Goal: Task Accomplishment & Management: Complete application form

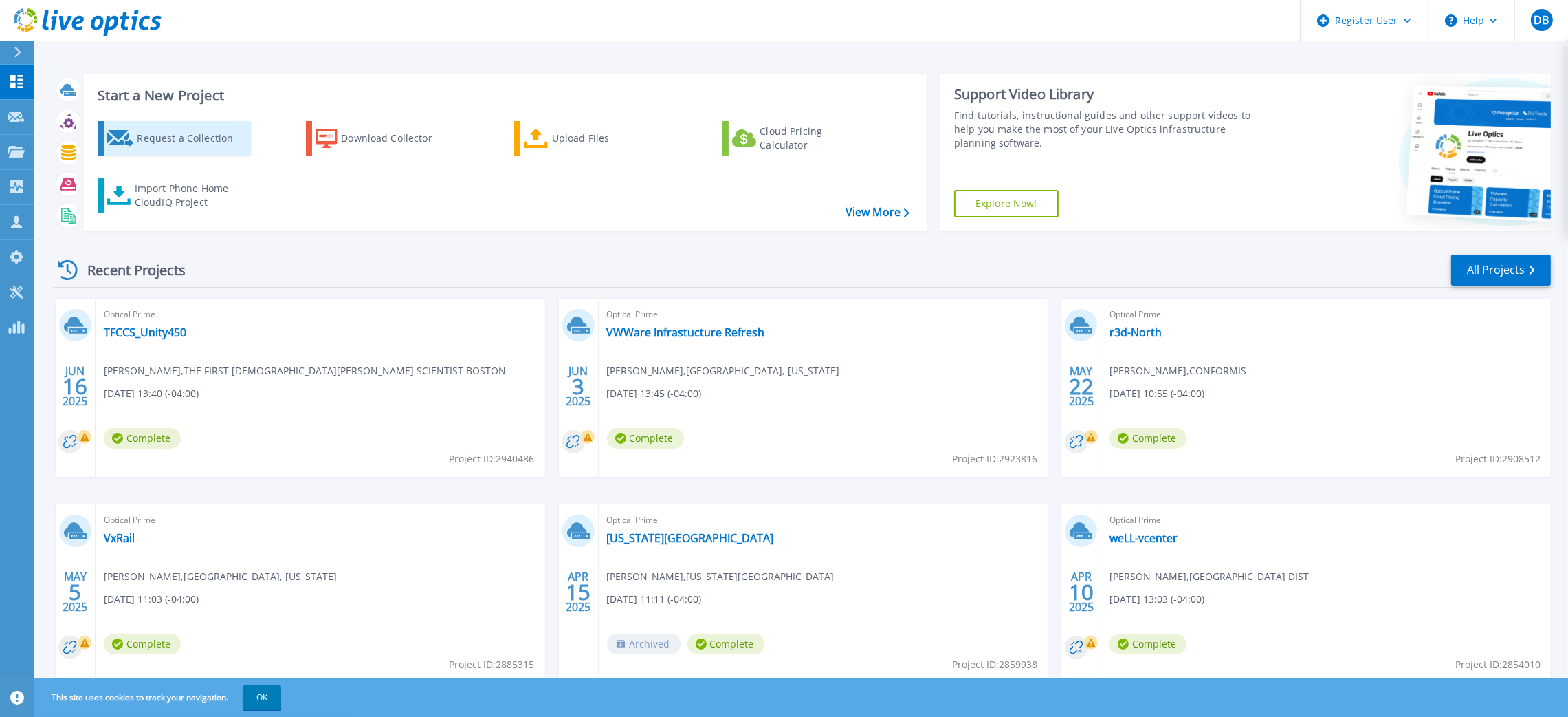
click at [171, 142] on div "Request a Collection" at bounding box center [191, 138] width 110 height 27
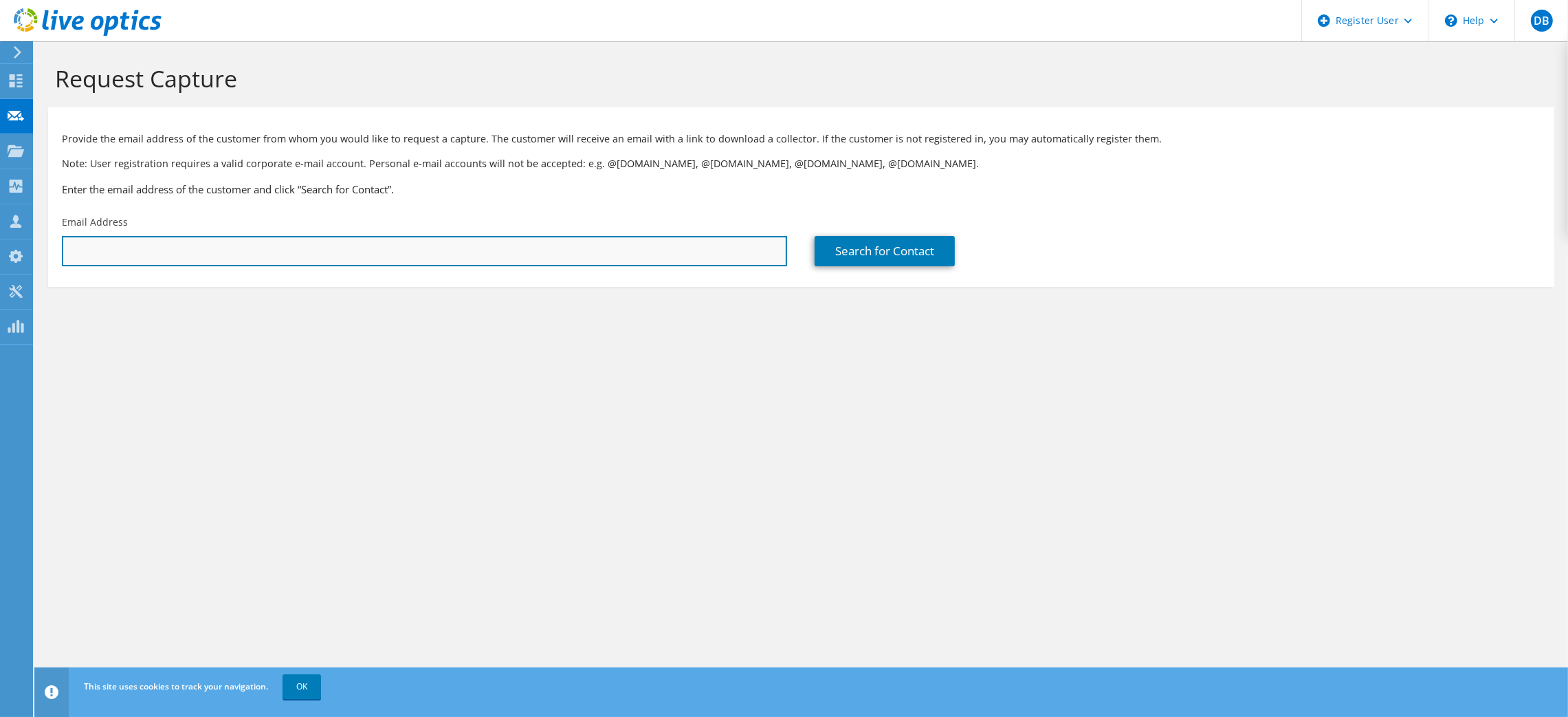
click at [269, 243] on input "text" at bounding box center [425, 251] width 725 height 30
paste input "mkhalifa@wth.com"
click at [269, 243] on input "mkhalifa@wth.com" at bounding box center [425, 251] width 725 height 30
type input "mkhalifa@wth.com"
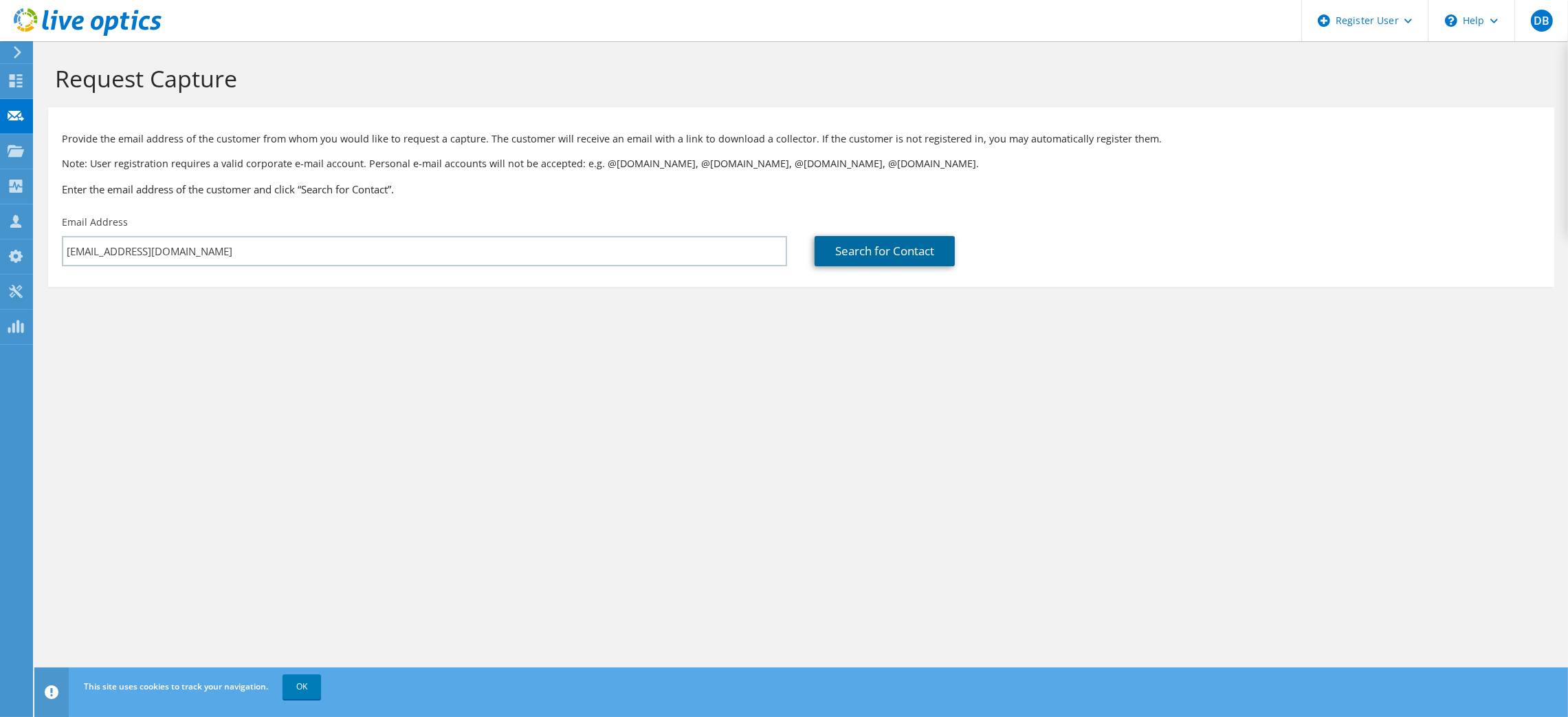
click at [847, 238] on link "Search for Contact" at bounding box center [884, 251] width 140 height 30
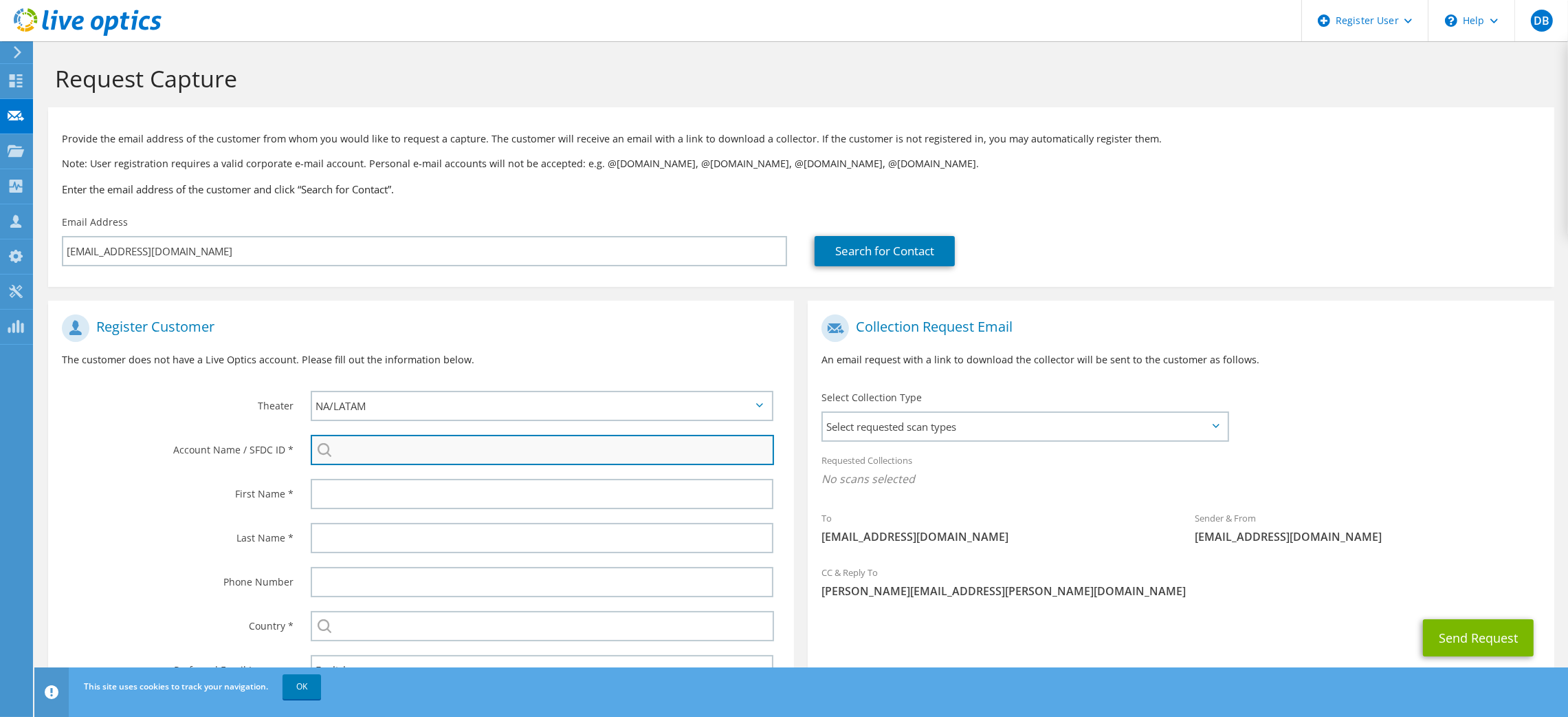
click at [423, 440] on input "search" at bounding box center [542, 449] width 464 height 30
paste input "3410994976"
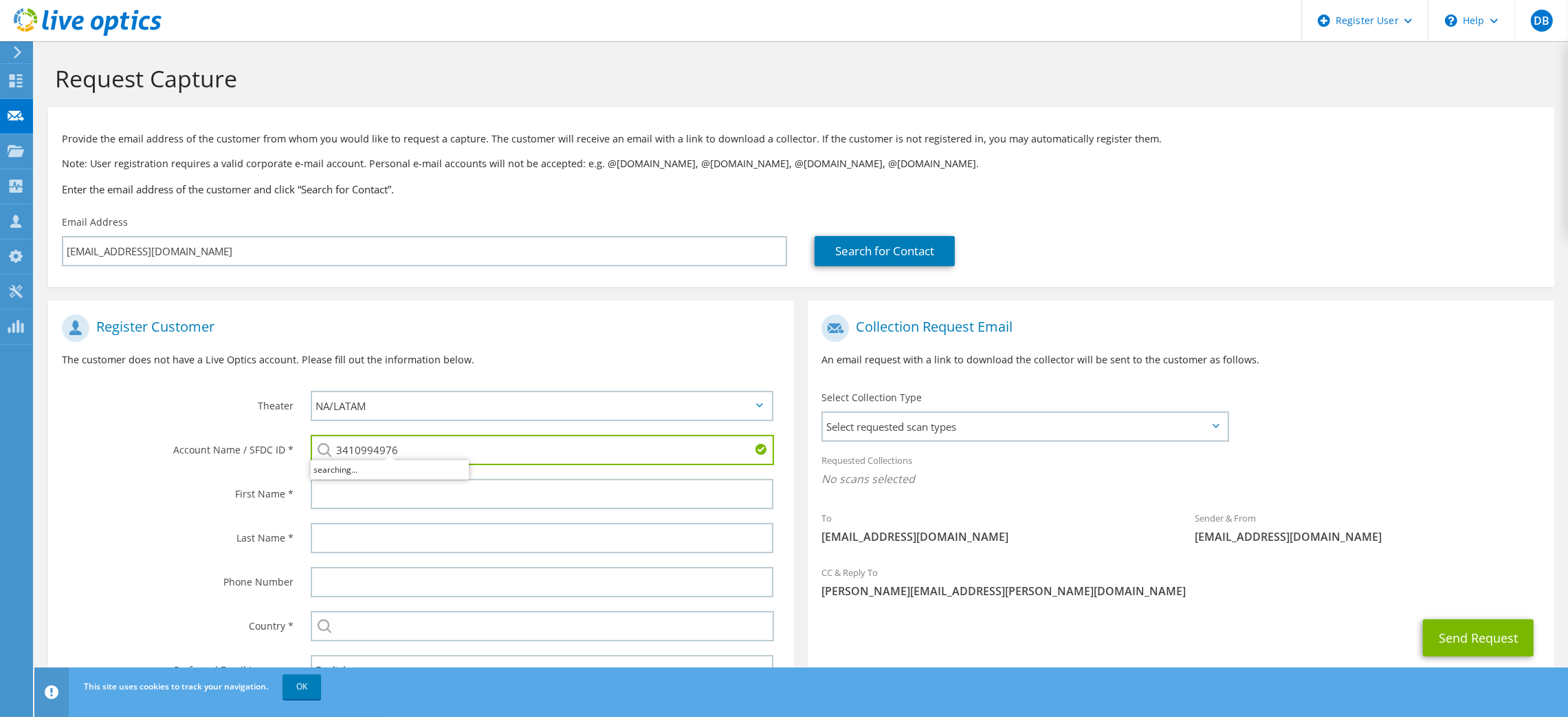
click at [423, 440] on input "3410994976" at bounding box center [542, 449] width 464 height 30
click at [395, 472] on li "1000294533 : 3410994976" at bounding box center [390, 468] width 158 height 17
type input "1000294533 : 3410994976"
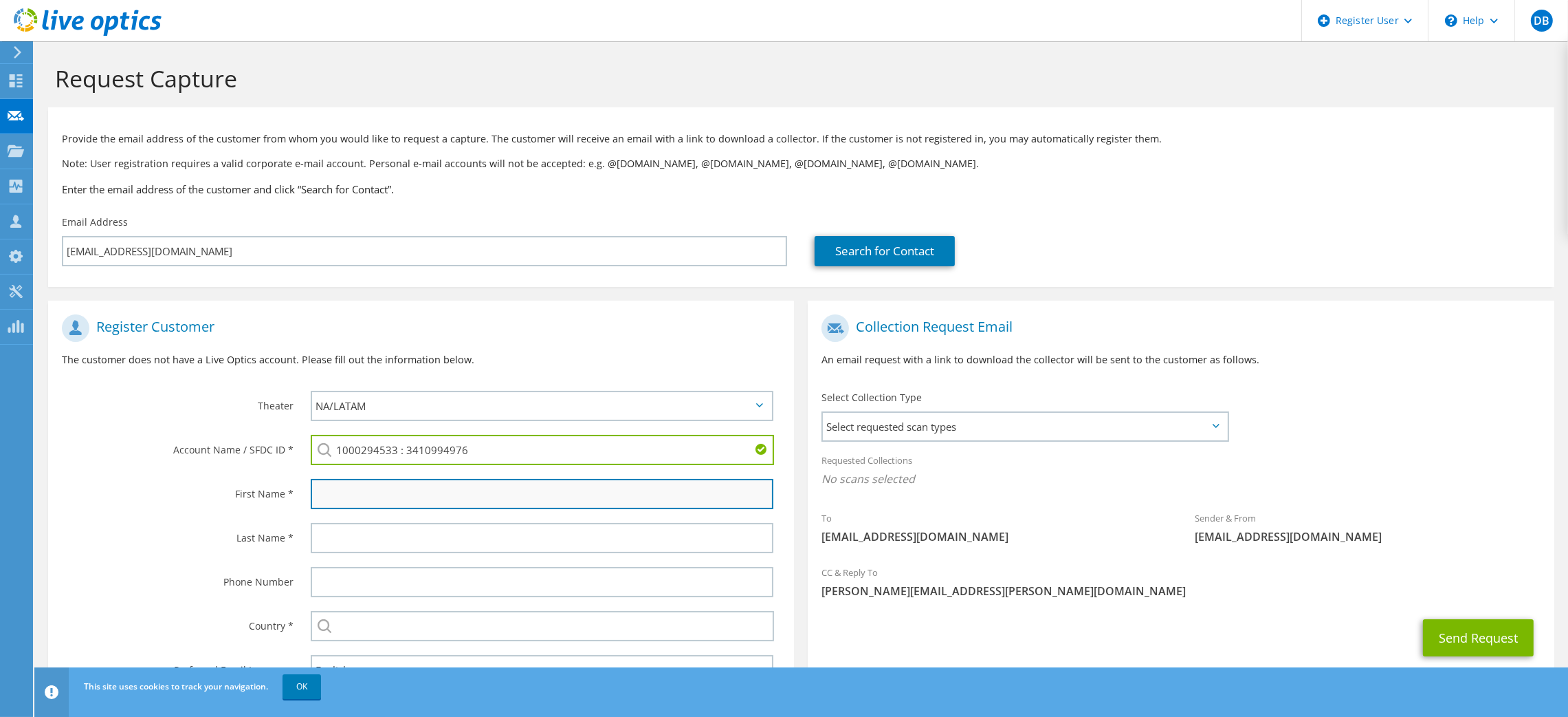
click at [474, 482] on input "text" at bounding box center [542, 494] width 463 height 30
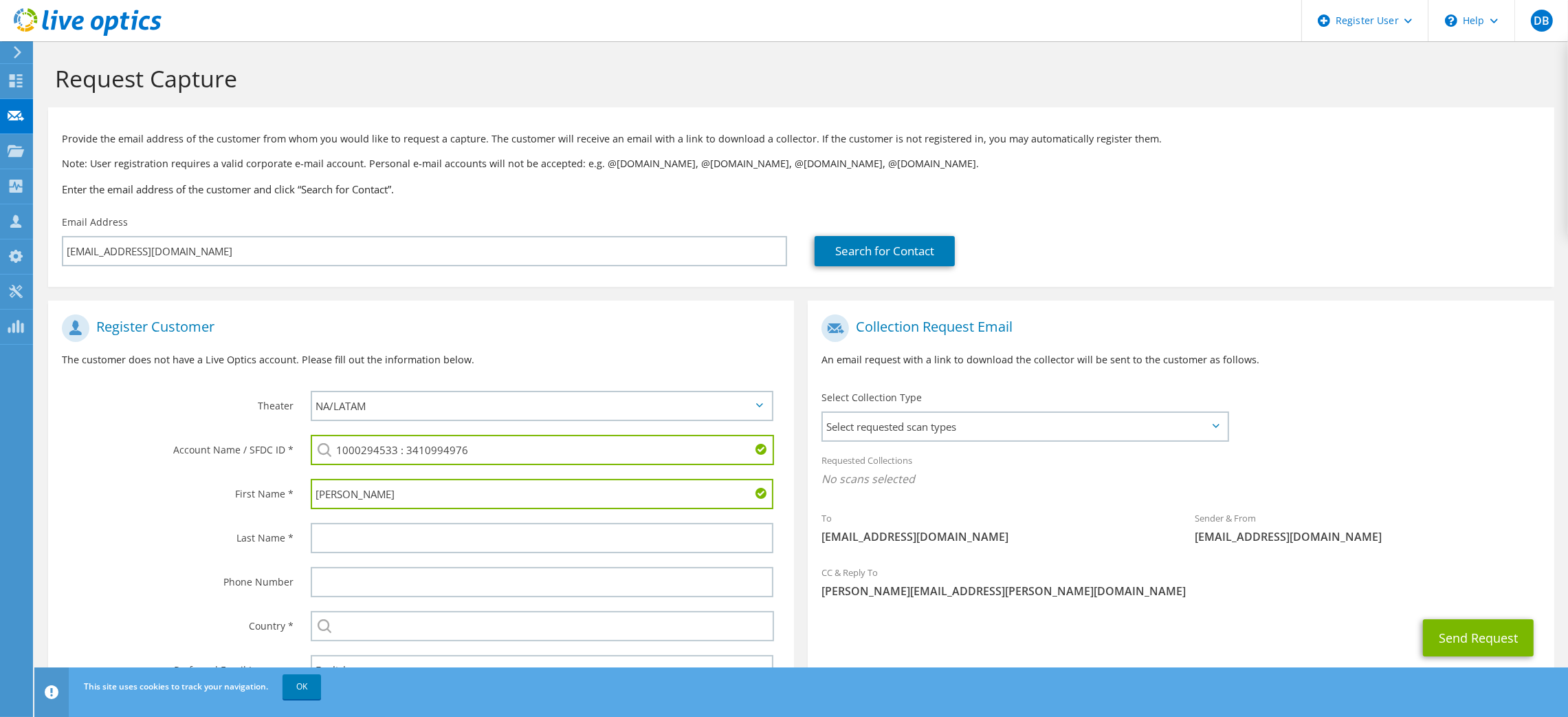
type input "Moshin"
click at [364, 532] on input "text" at bounding box center [542, 538] width 463 height 30
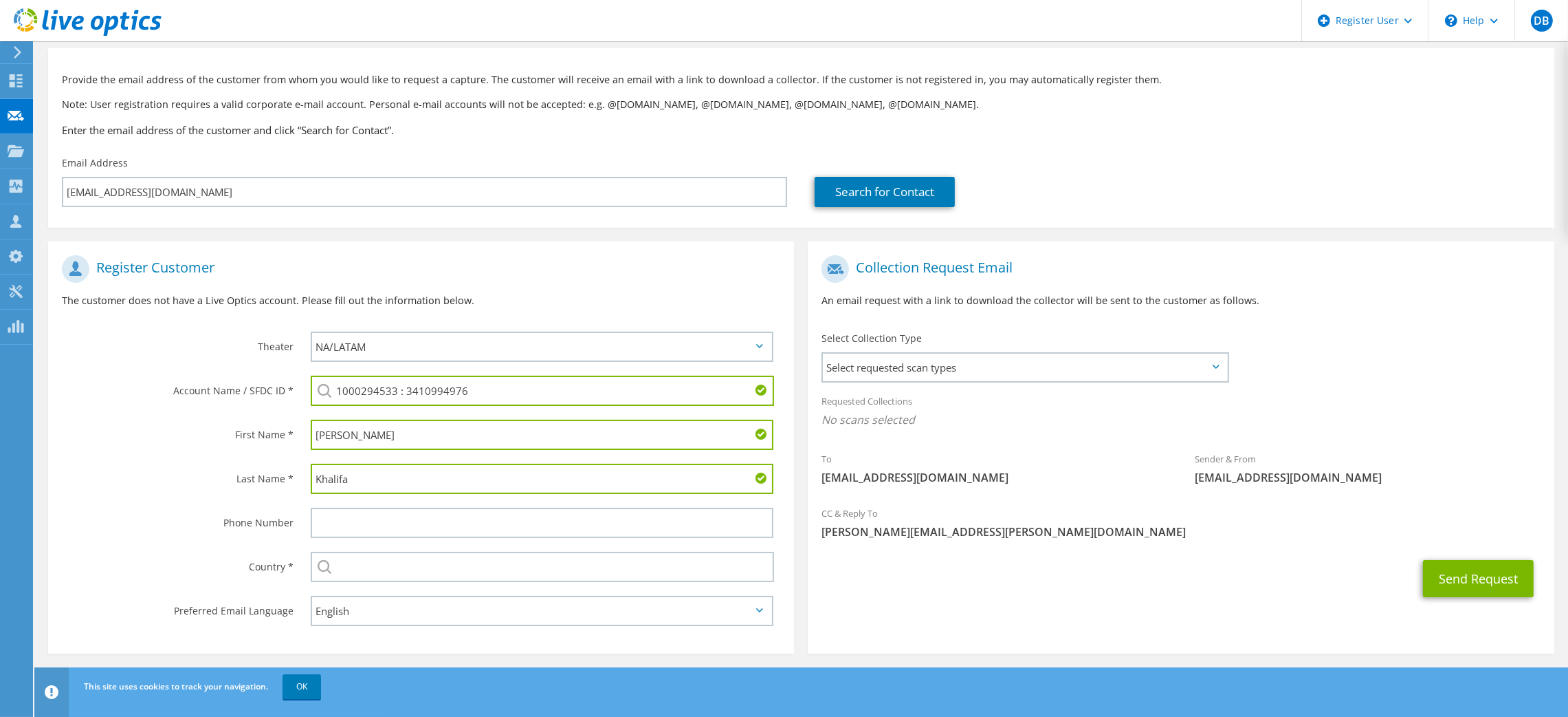
type input "Khalifa"
drag, startPoint x: 402, startPoint y: 386, endPoint x: 290, endPoint y: 390, distance: 112.1
click at [290, 390] on div "Account Name / SFDC ID * 1000294533 : 3410994976 1000294533 : 3410994976" at bounding box center [421, 390] width 746 height 44
click at [387, 409] on li "1000294533 : 3410994976" at bounding box center [390, 400] width 158 height 17
type input "1000294533 : 3410994976"
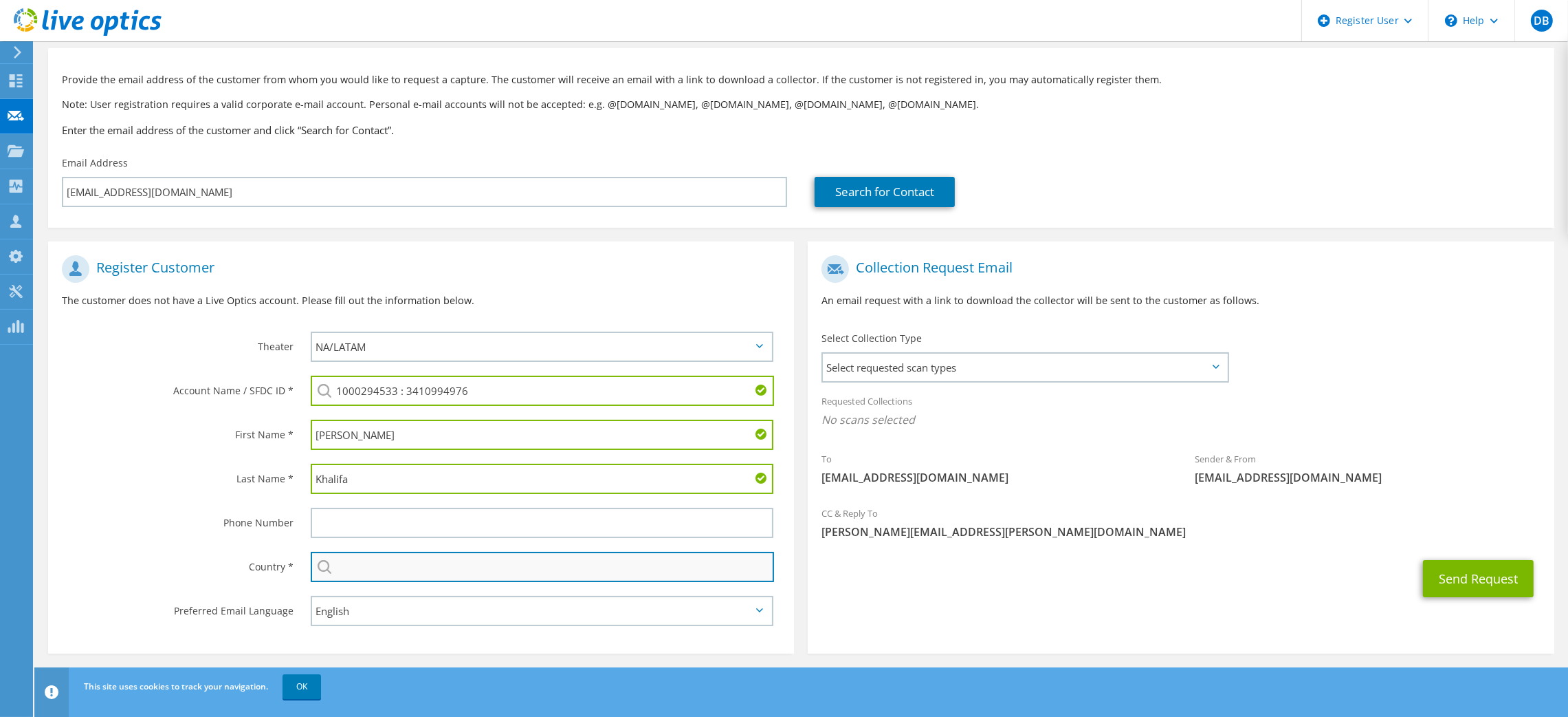
click at [412, 564] on input "text" at bounding box center [542, 566] width 464 height 30
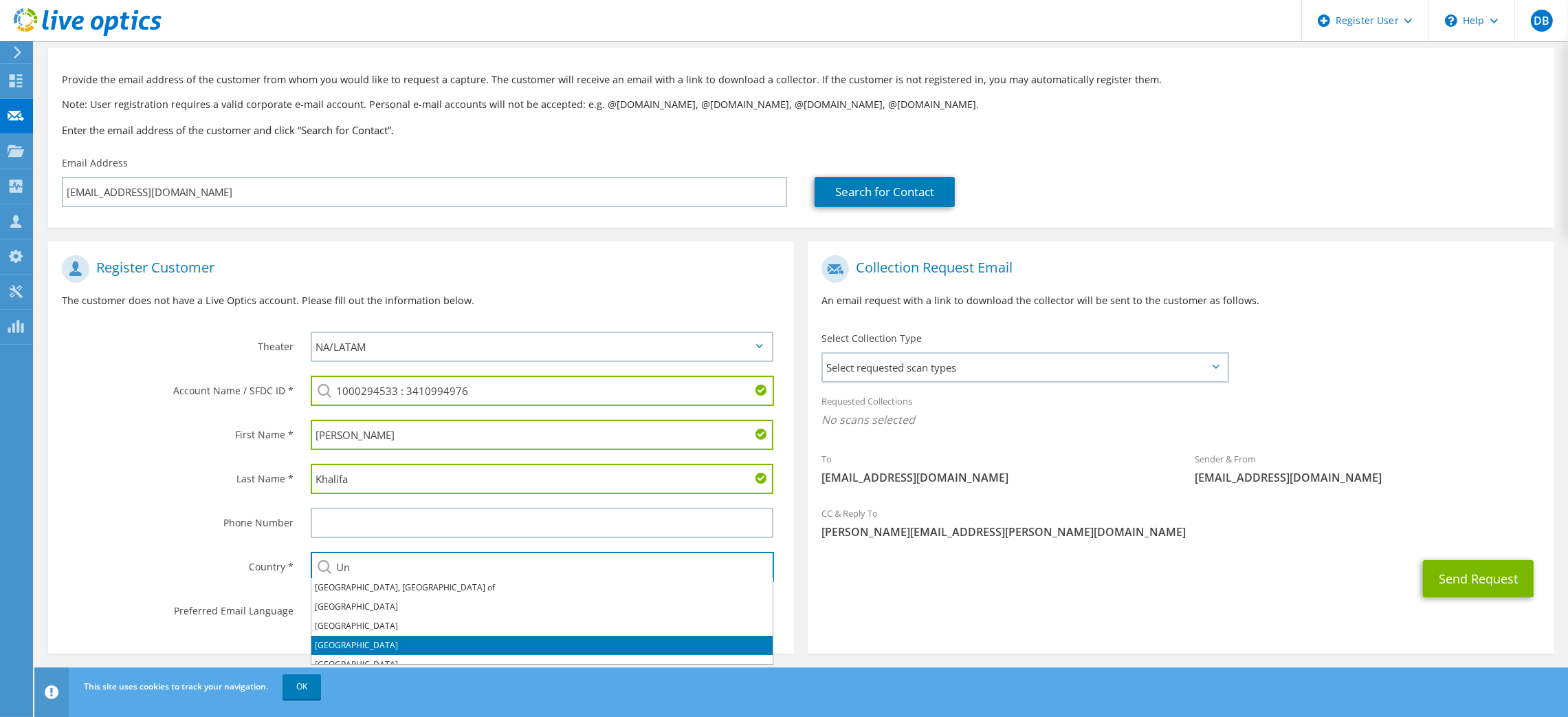
click at [363, 643] on li "[GEOGRAPHIC_DATA]" at bounding box center [542, 644] width 461 height 19
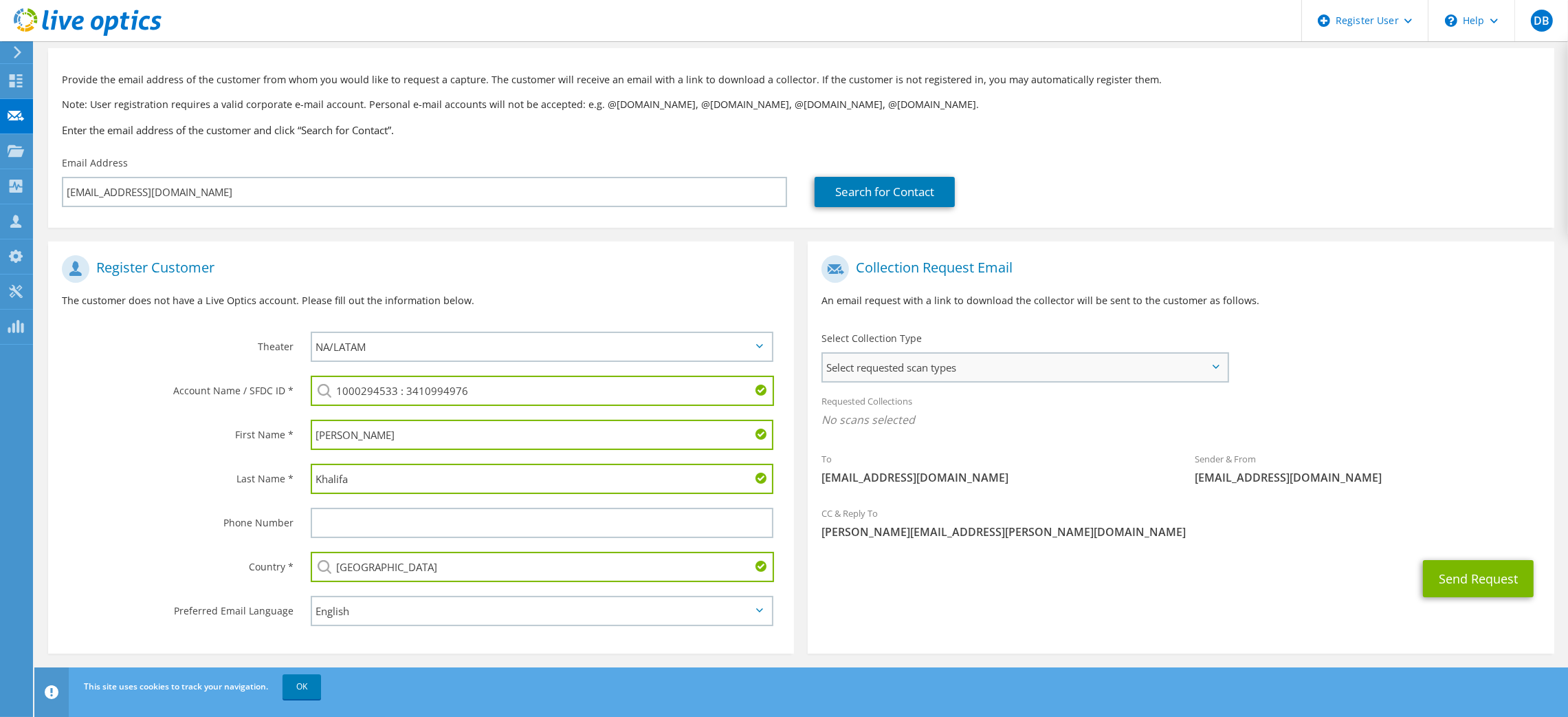
type input "[GEOGRAPHIC_DATA]"
click at [1227, 366] on div "Select requested scan types Server Virtualization Optical Prime AWS Nutanix SC" at bounding box center [1025, 367] width 407 height 30
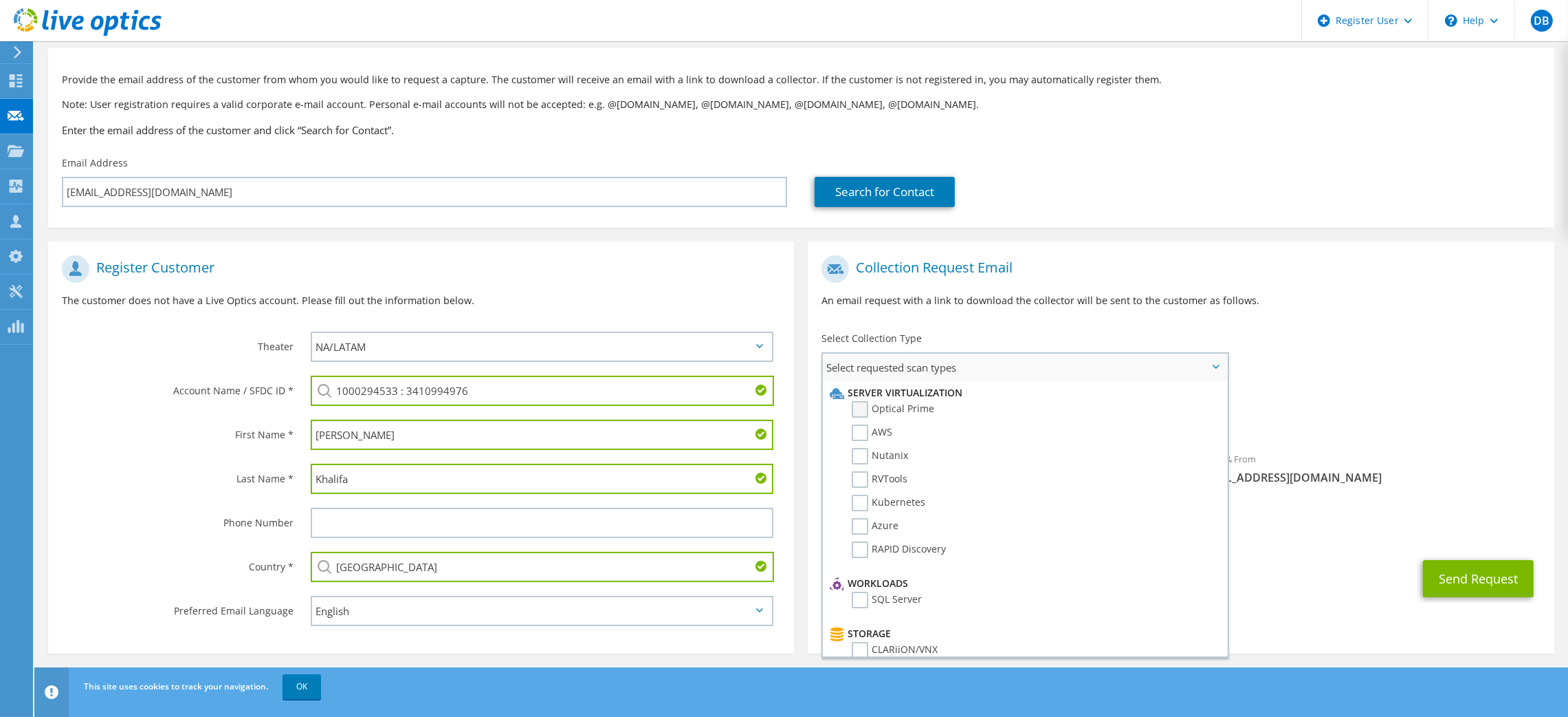
click at [861, 409] on label "Optical Prime" at bounding box center [893, 410] width 83 height 17
click at [0, 0] on input "Optical Prime" at bounding box center [0, 0] width 0 height 0
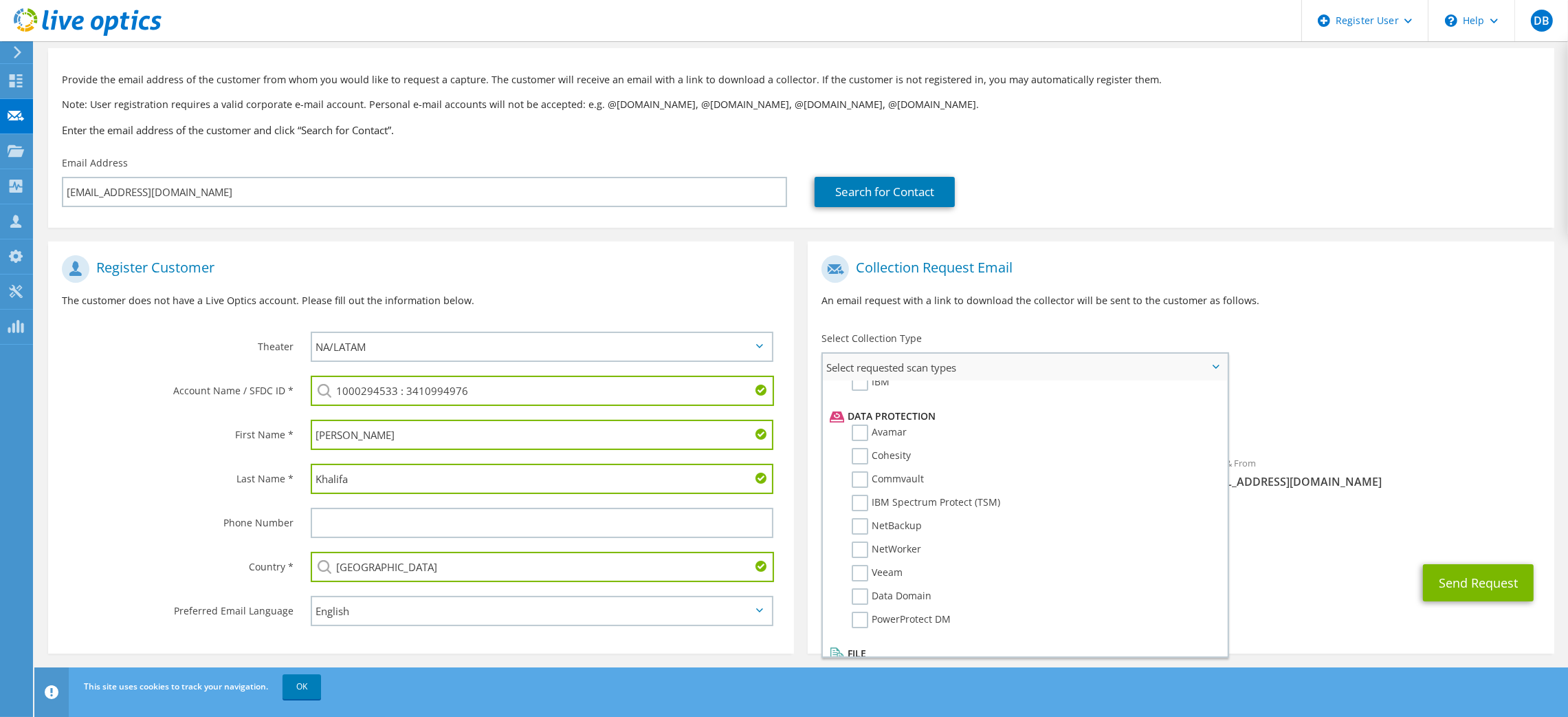
scroll to position [0, 0]
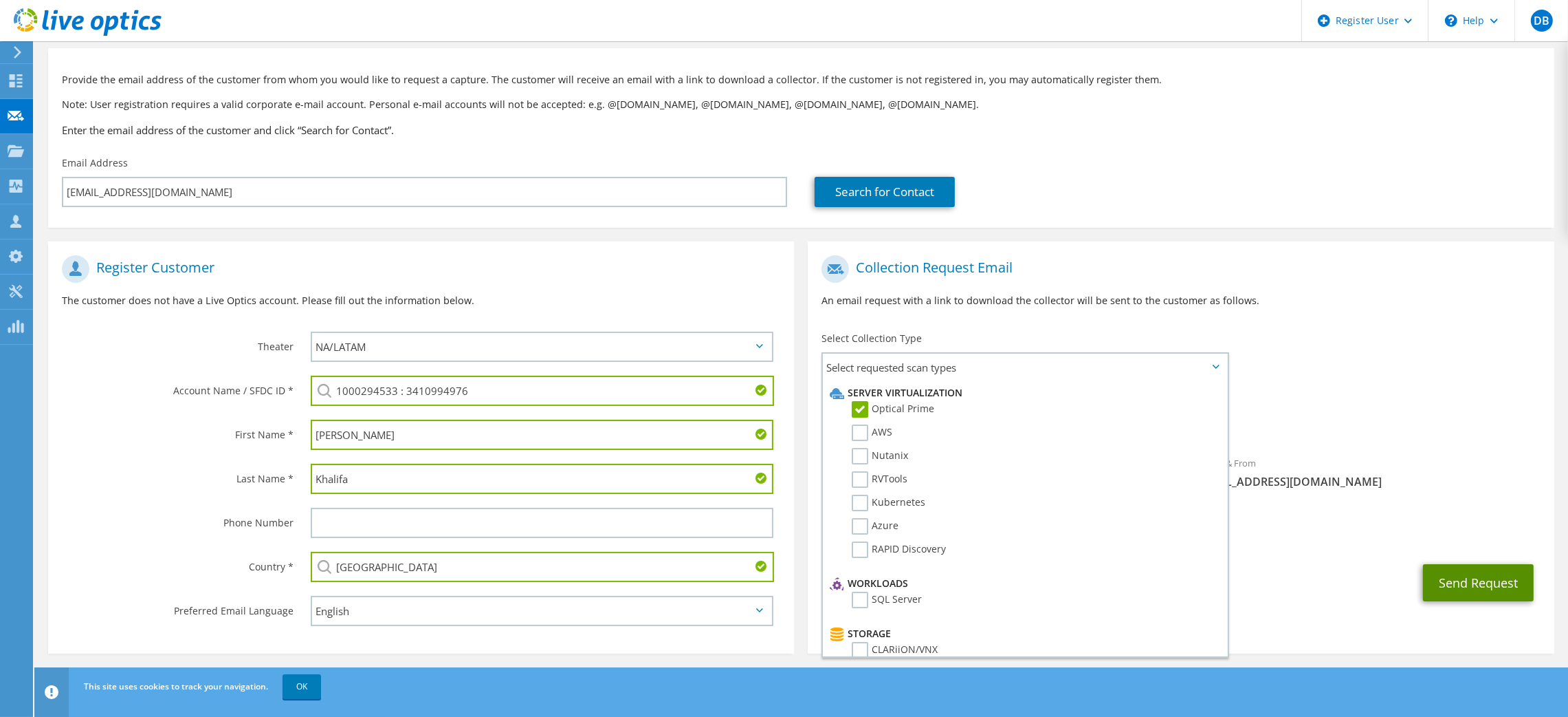
click at [1478, 597] on button "Send Request" at bounding box center [1479, 582] width 111 height 37
